Goal: Transaction & Acquisition: Purchase product/service

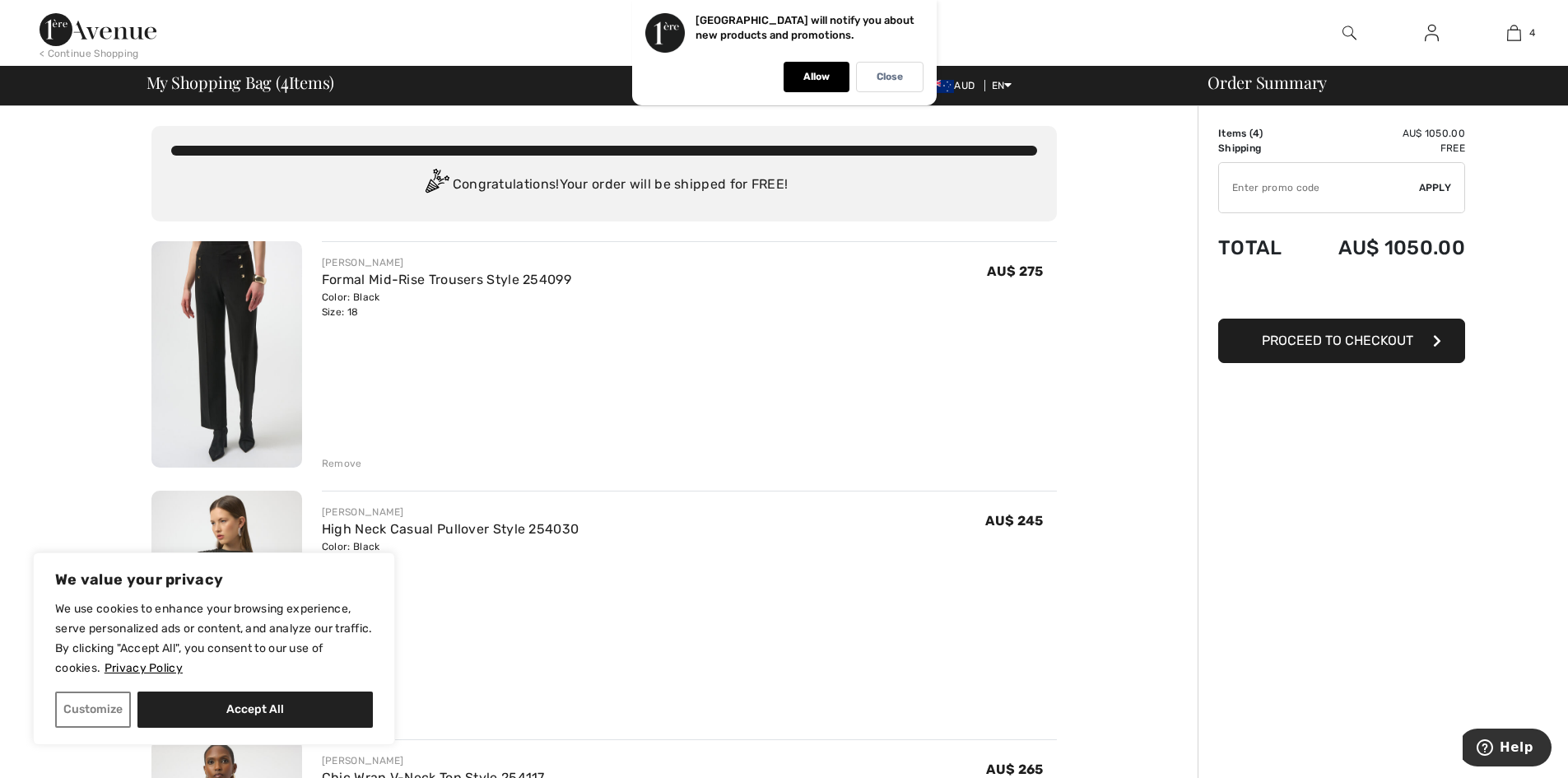
click at [352, 463] on div "Remove" at bounding box center [342, 463] width 41 height 15
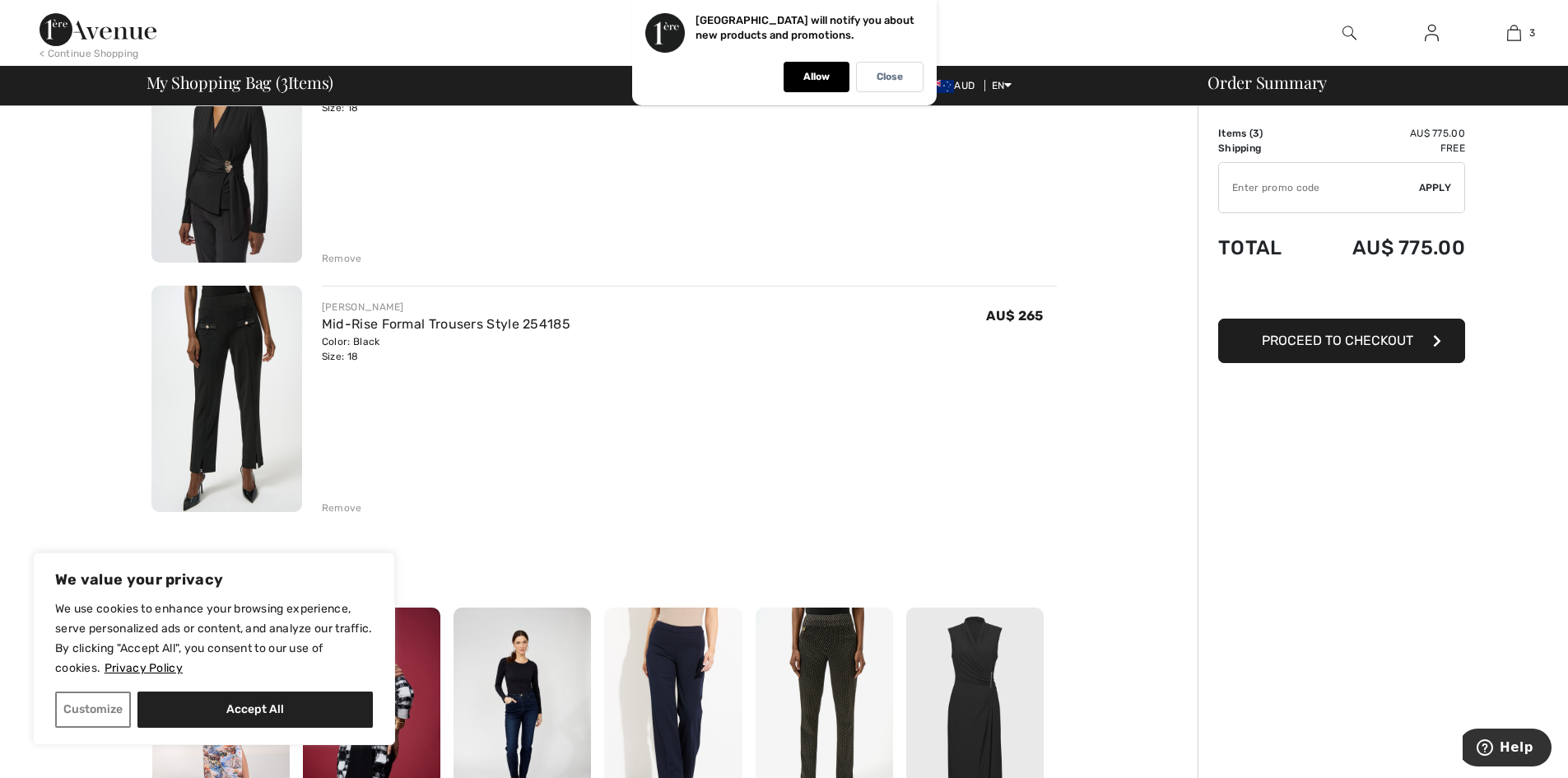
scroll to position [576, 0]
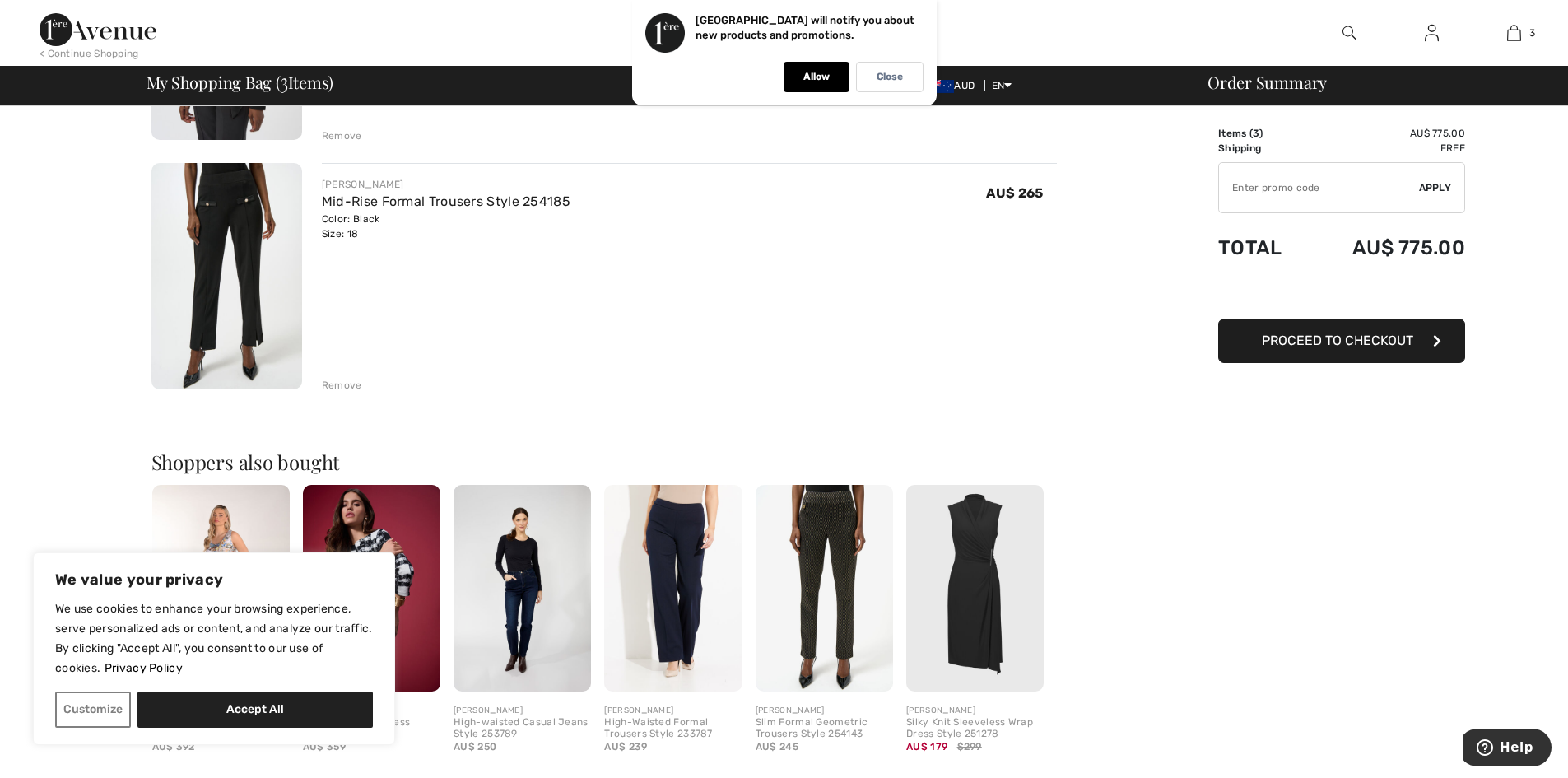
click at [351, 386] on div "Remove" at bounding box center [342, 385] width 41 height 15
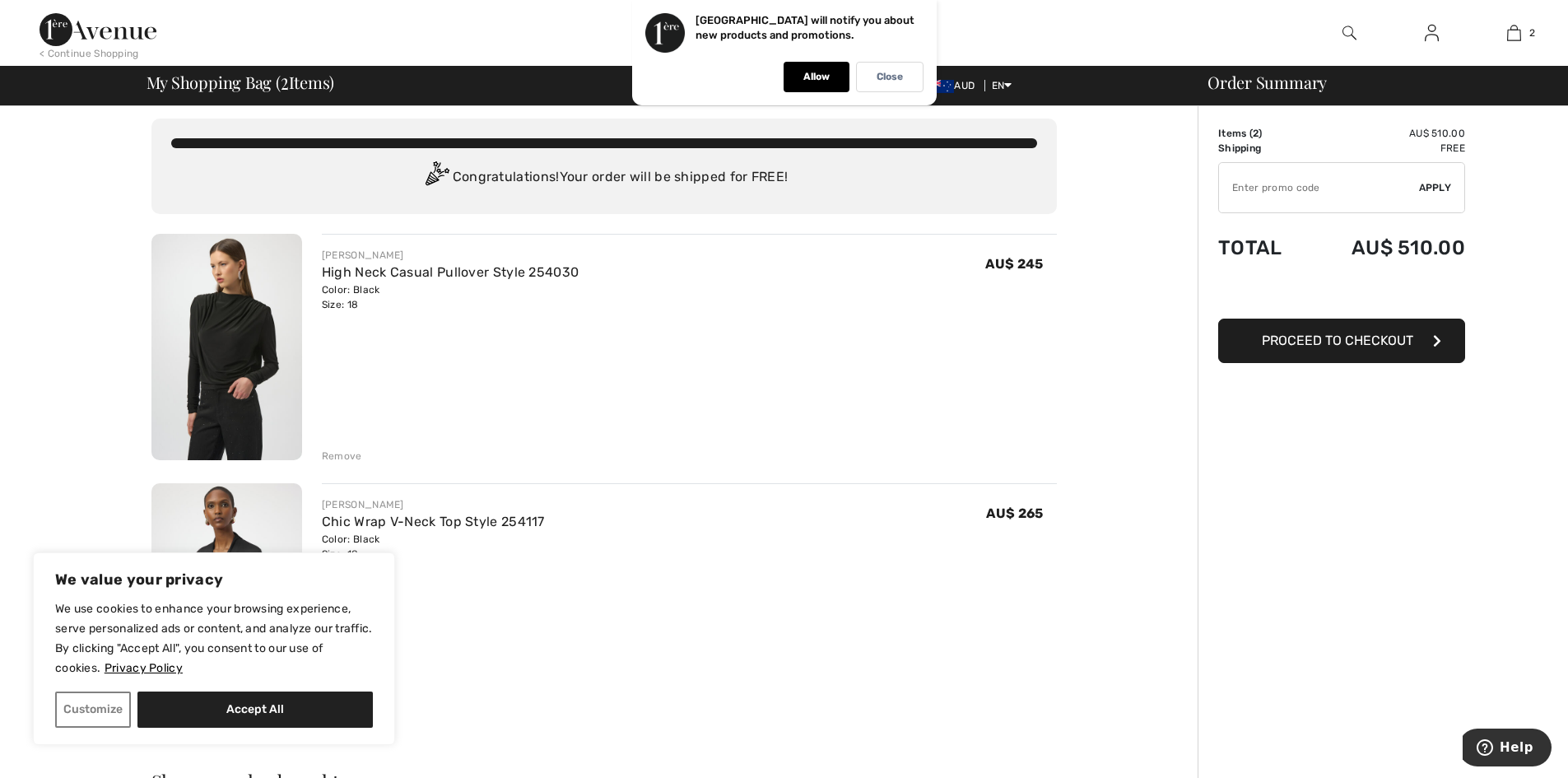
scroll to position [0, 0]
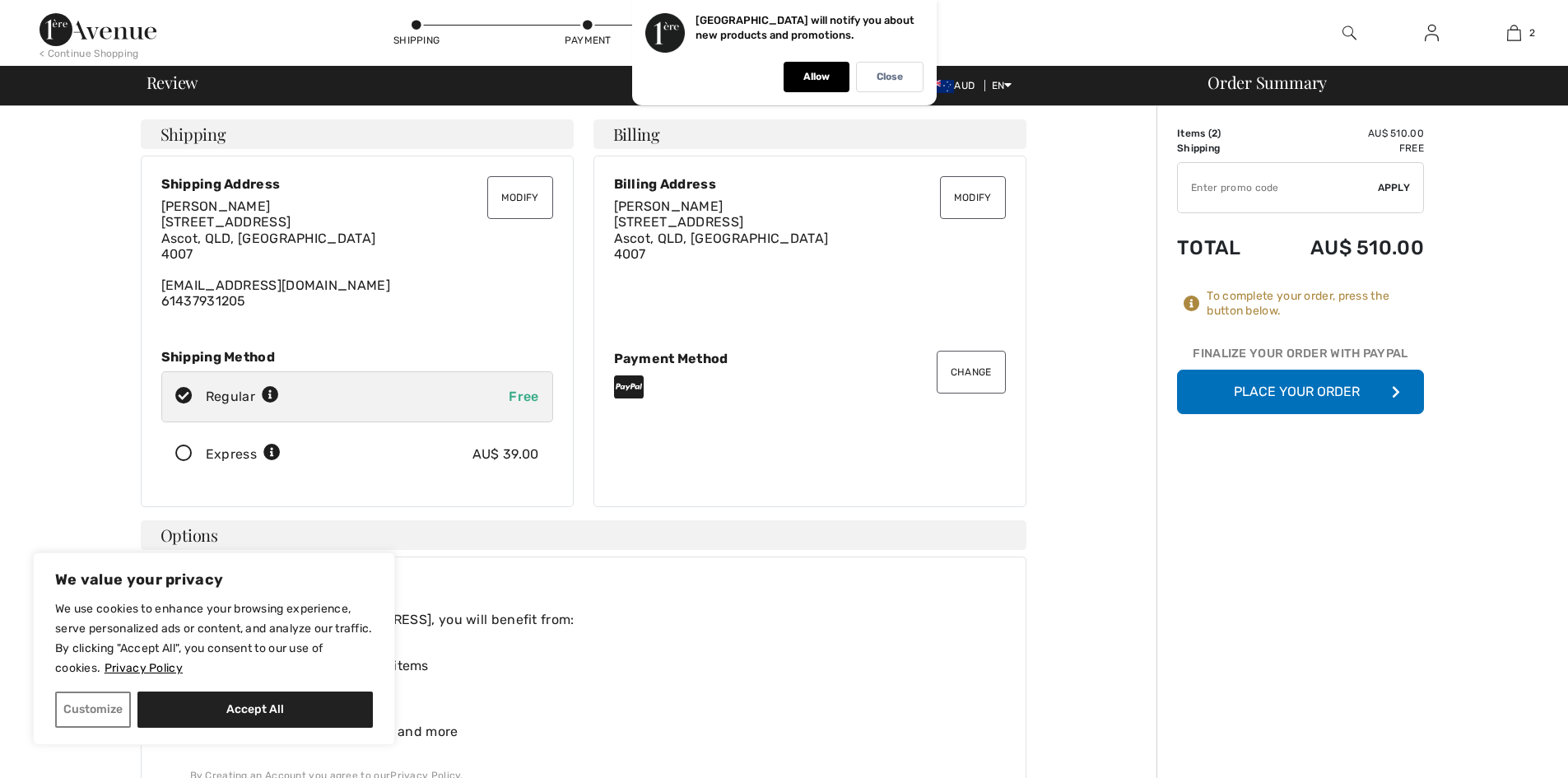
click at [1284, 391] on button "Place Your Order" at bounding box center [1301, 391] width 247 height 45
